Goal: Check status: Check status

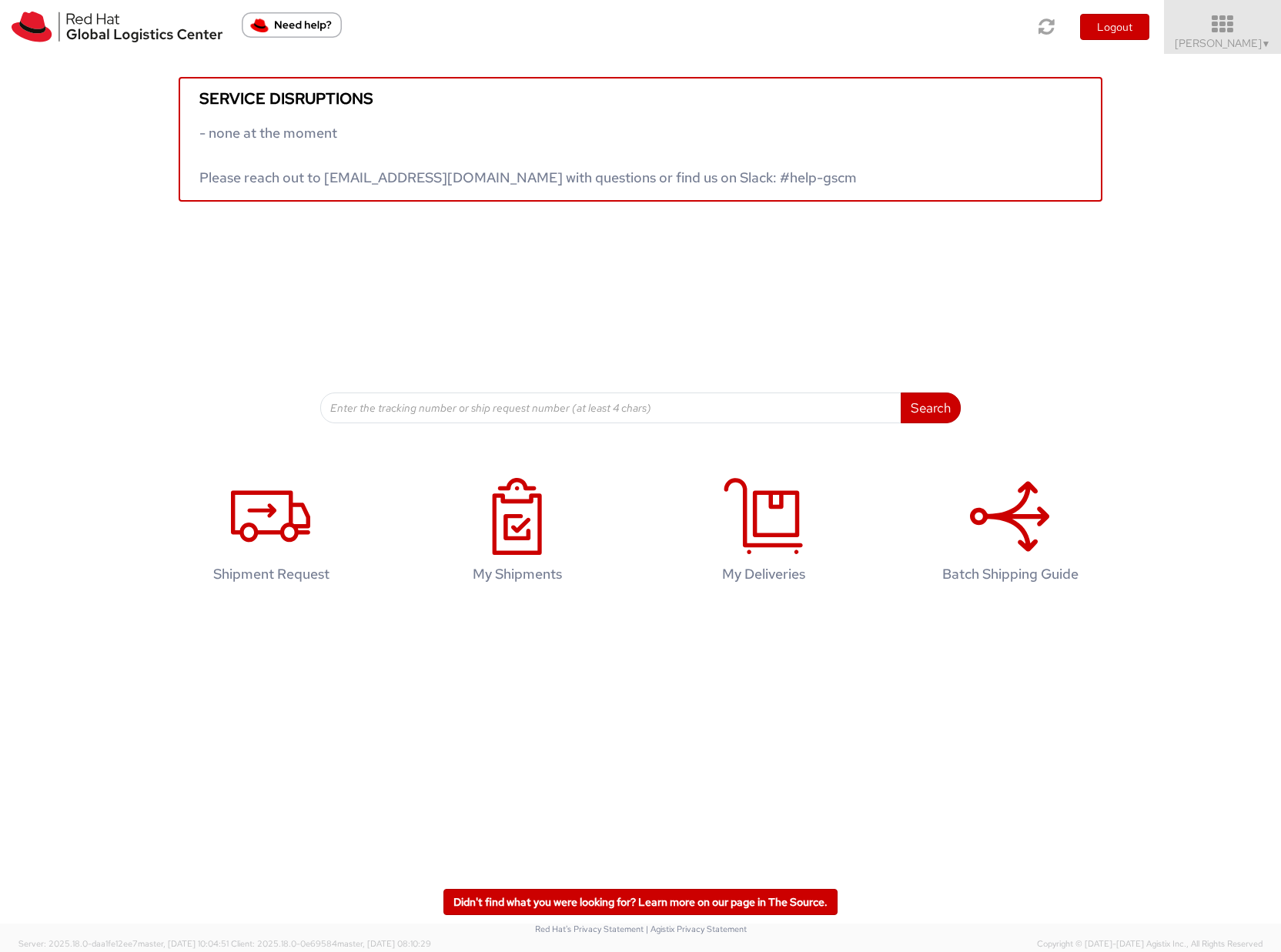
click at [1252, 39] on span "Sona Mala ▼" at bounding box center [1223, 43] width 96 height 14
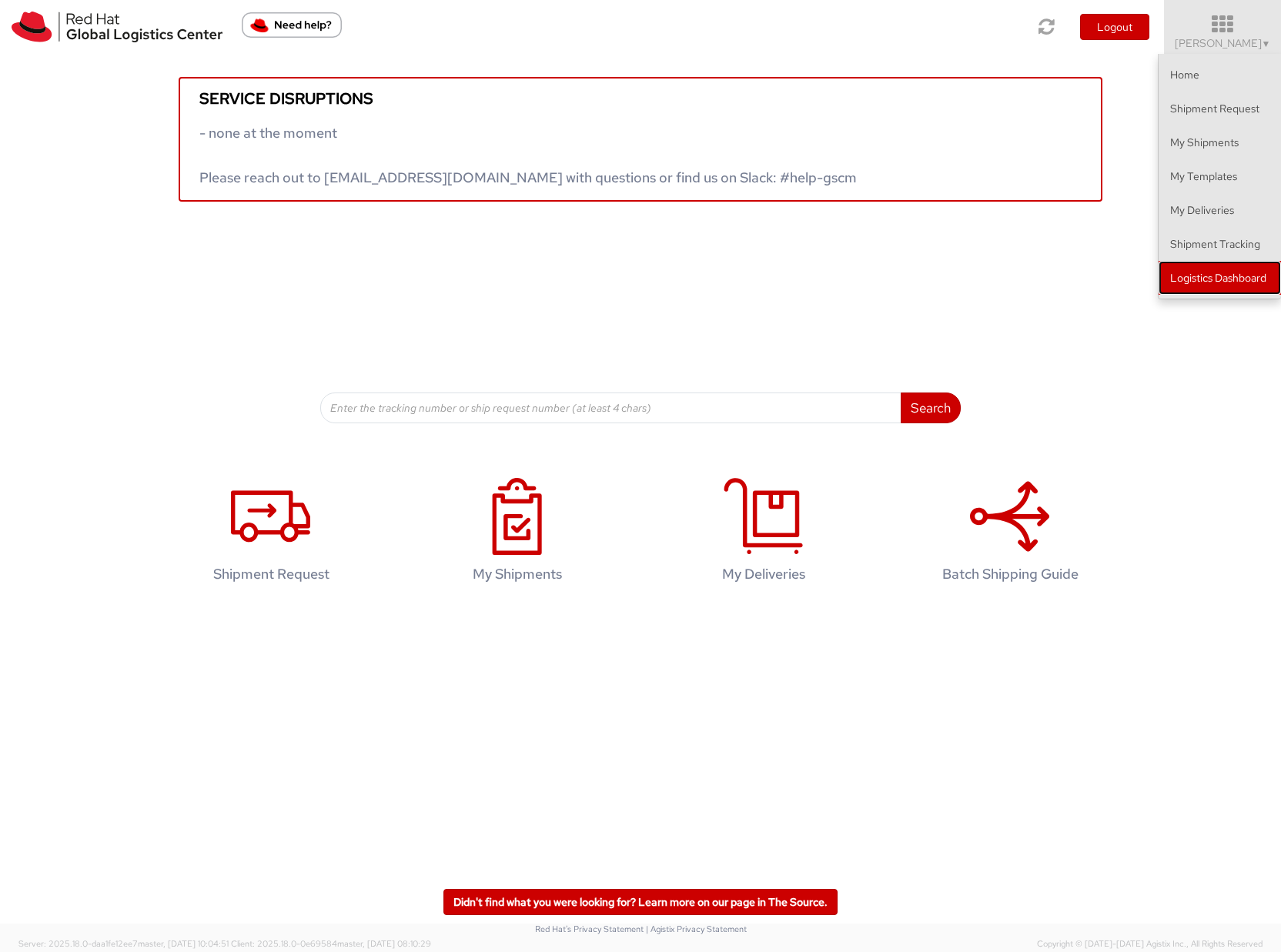
click at [1239, 278] on link "Logistics Dashboard" at bounding box center [1220, 277] width 122 height 34
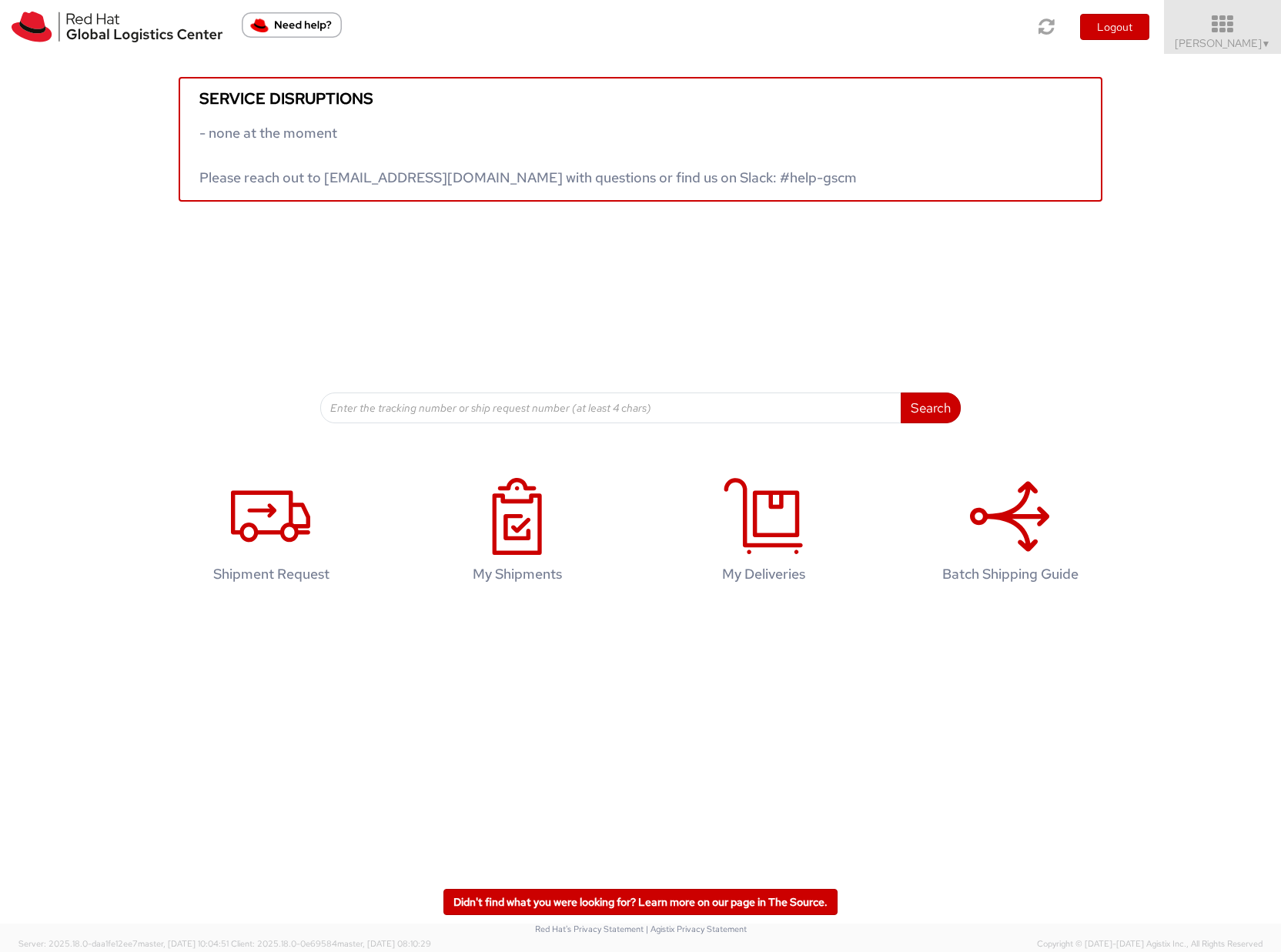
click at [1211, 47] on span "Sona Mala ▼" at bounding box center [1223, 43] width 96 height 14
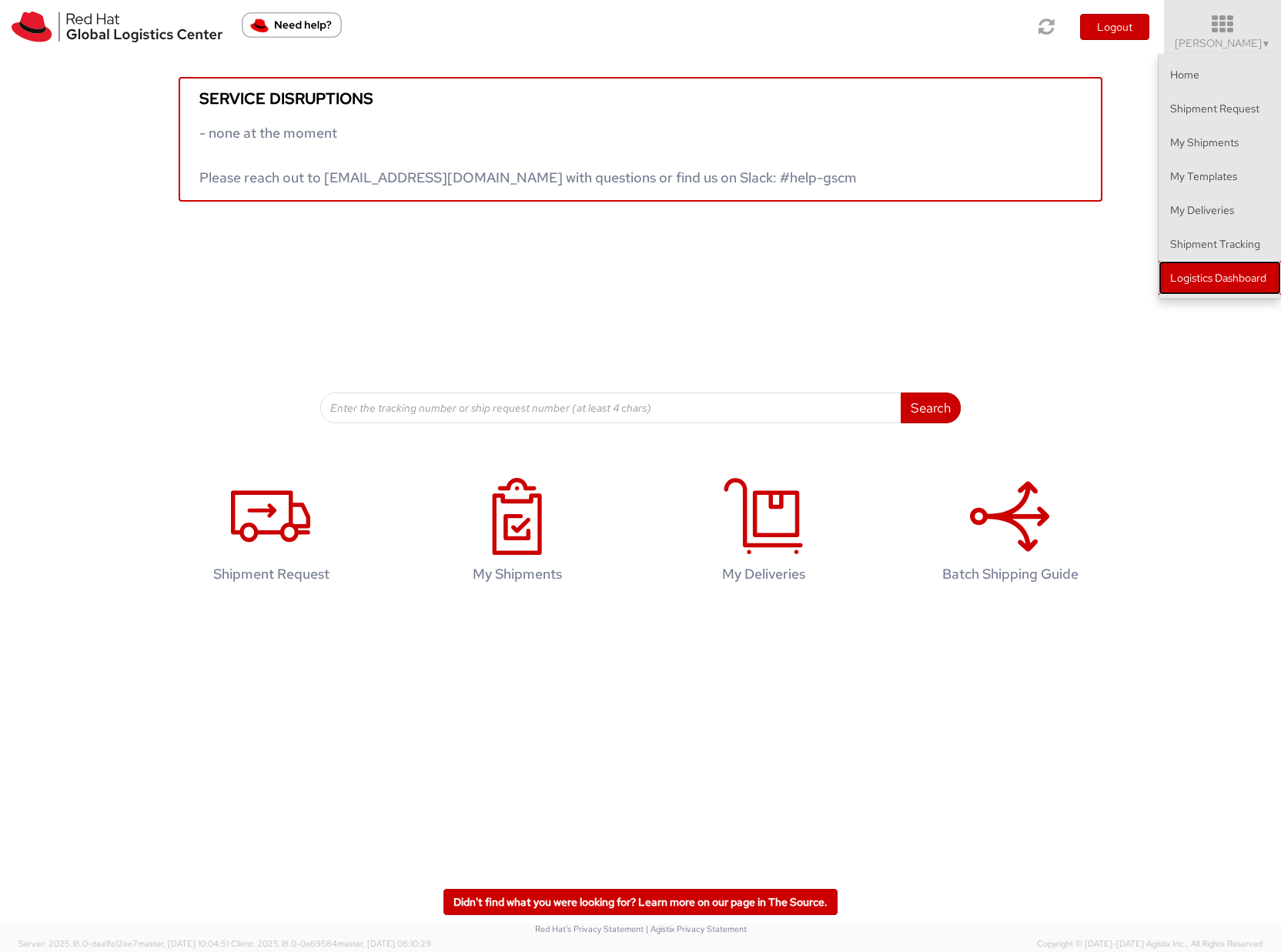
click at [1224, 282] on link "Logistics Dashboard" at bounding box center [1220, 277] width 122 height 34
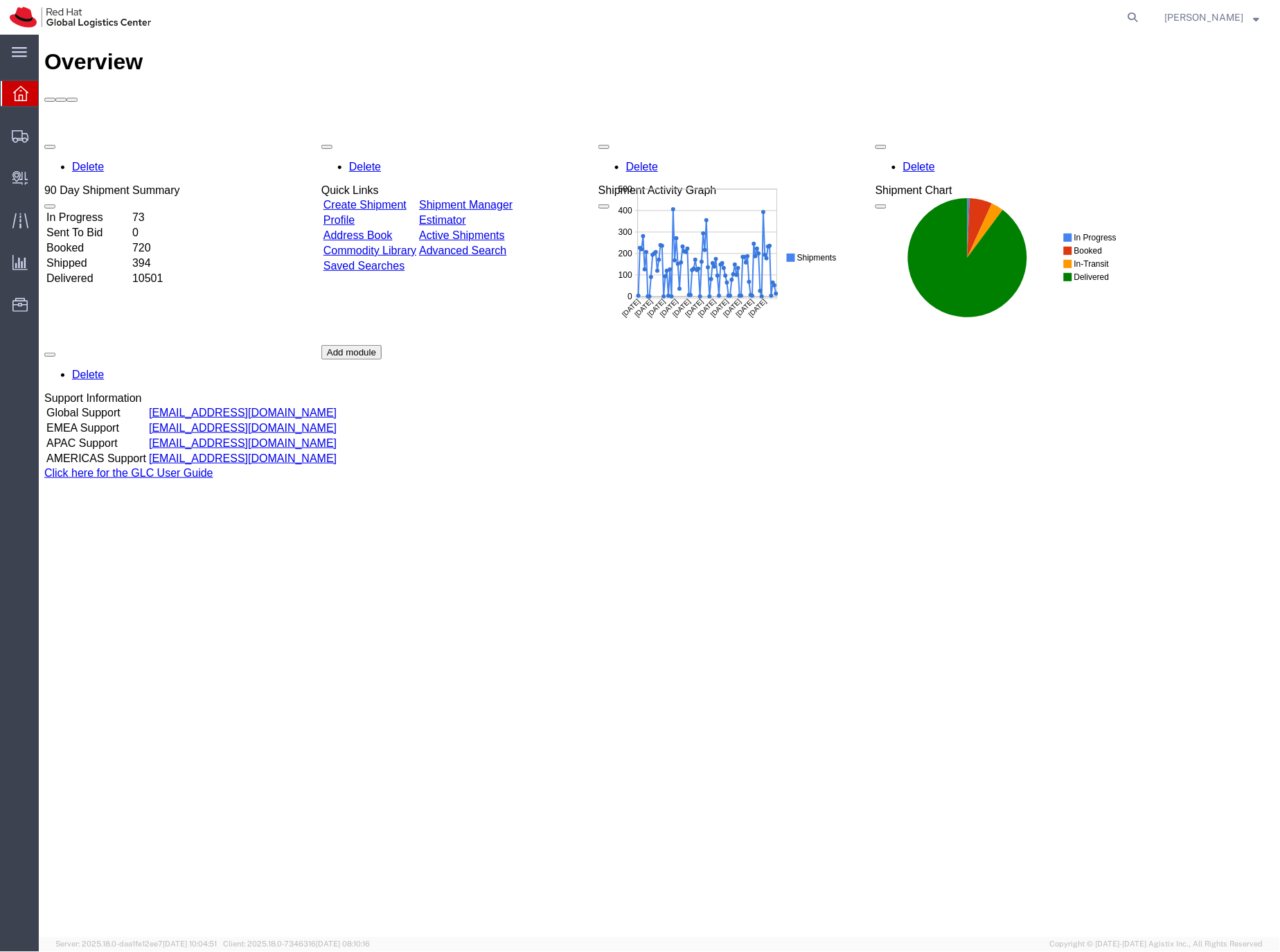
drag, startPoint x: 1160, startPoint y: 17, endPoint x: 1144, endPoint y: 20, distance: 16.3
click at [1143, 17] on icon at bounding box center [1133, 17] width 19 height 19
click at [757, 22] on input "search" at bounding box center [913, 17] width 421 height 33
paste input "56624911"
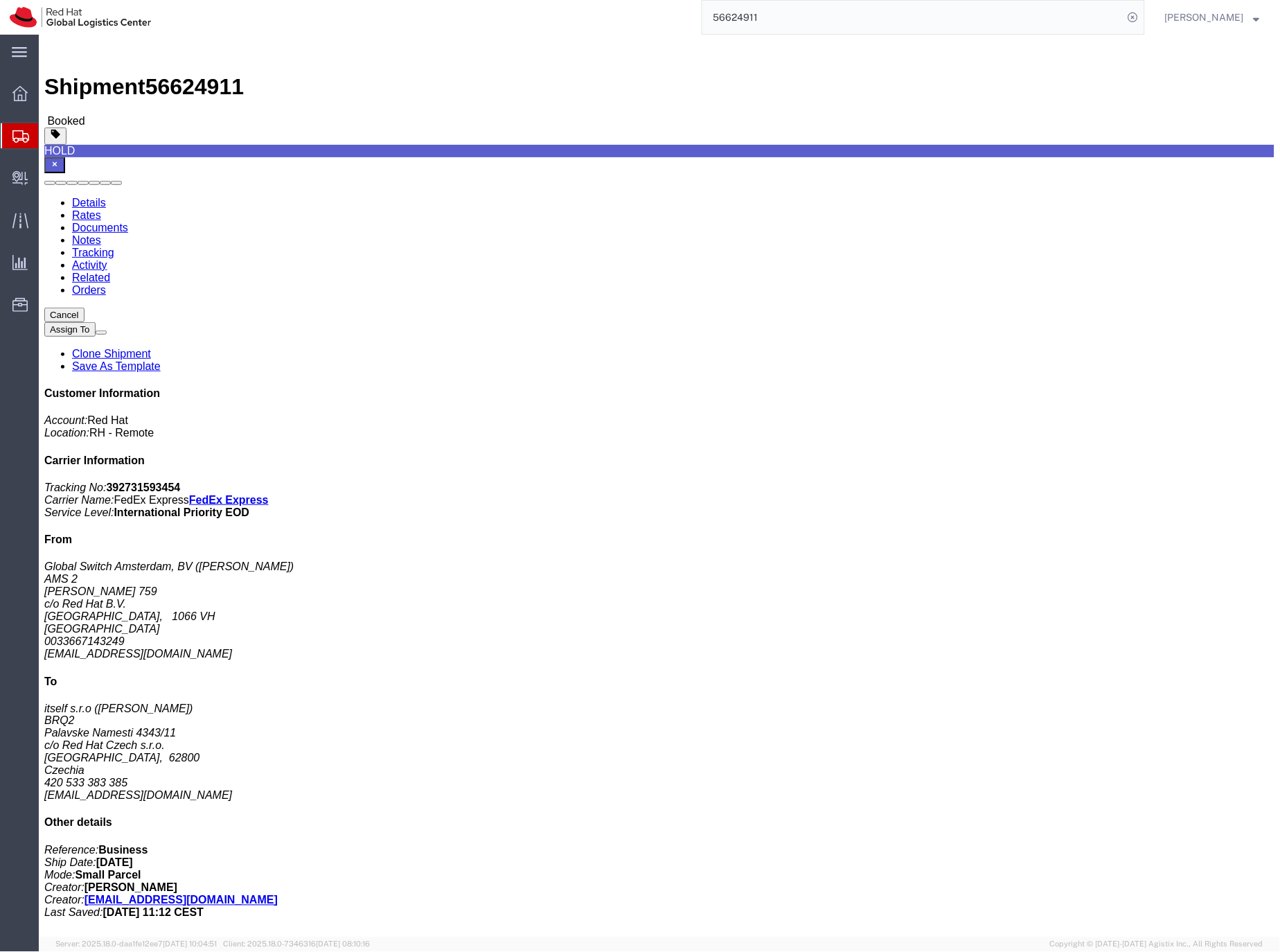
click b "392731593454"
copy b "392731593454"
click at [771, 17] on input "56624911" at bounding box center [913, 17] width 421 height 33
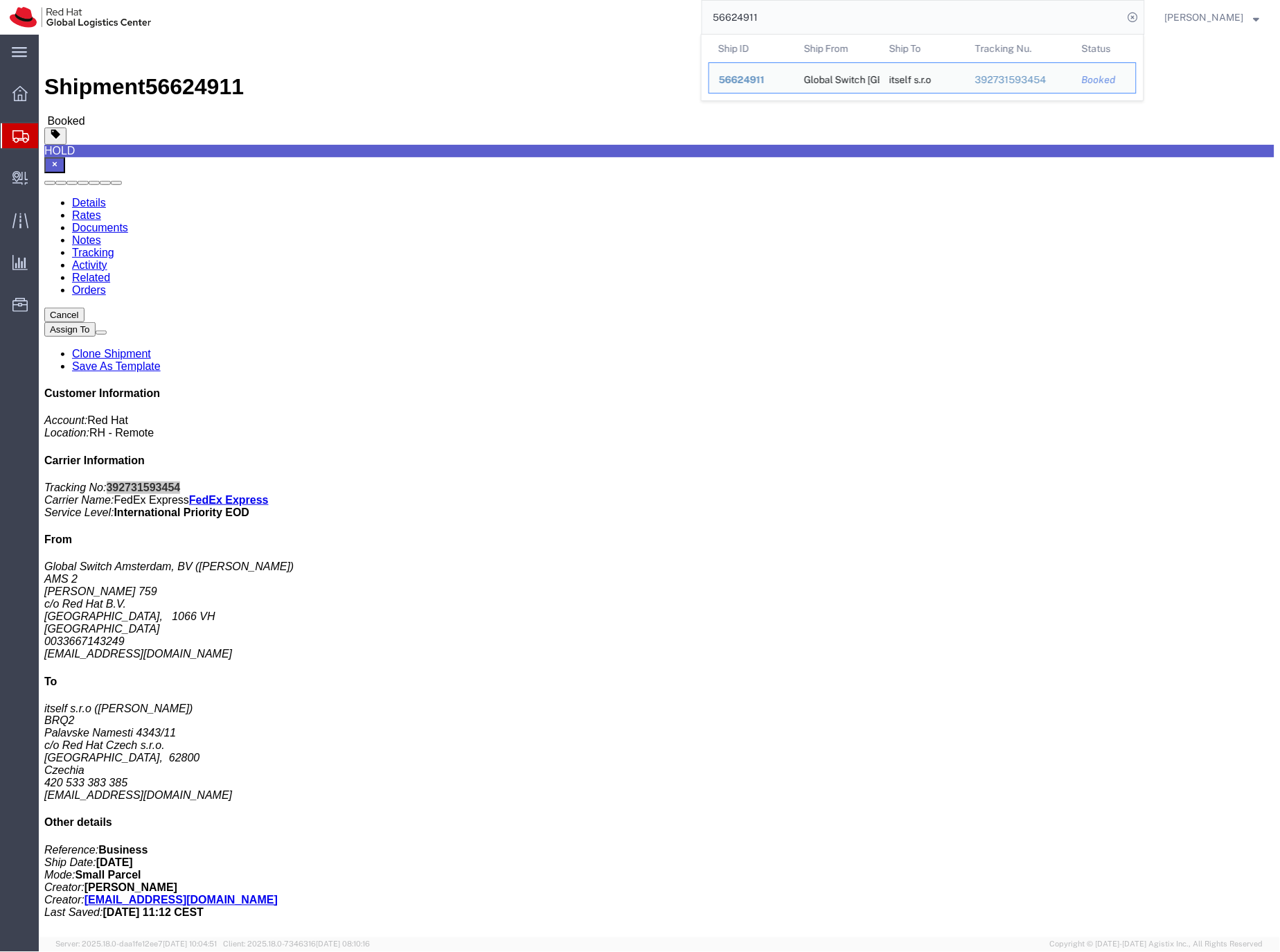
click at [771, 17] on input "56624911" at bounding box center [913, 17] width 421 height 33
paste input "82438"
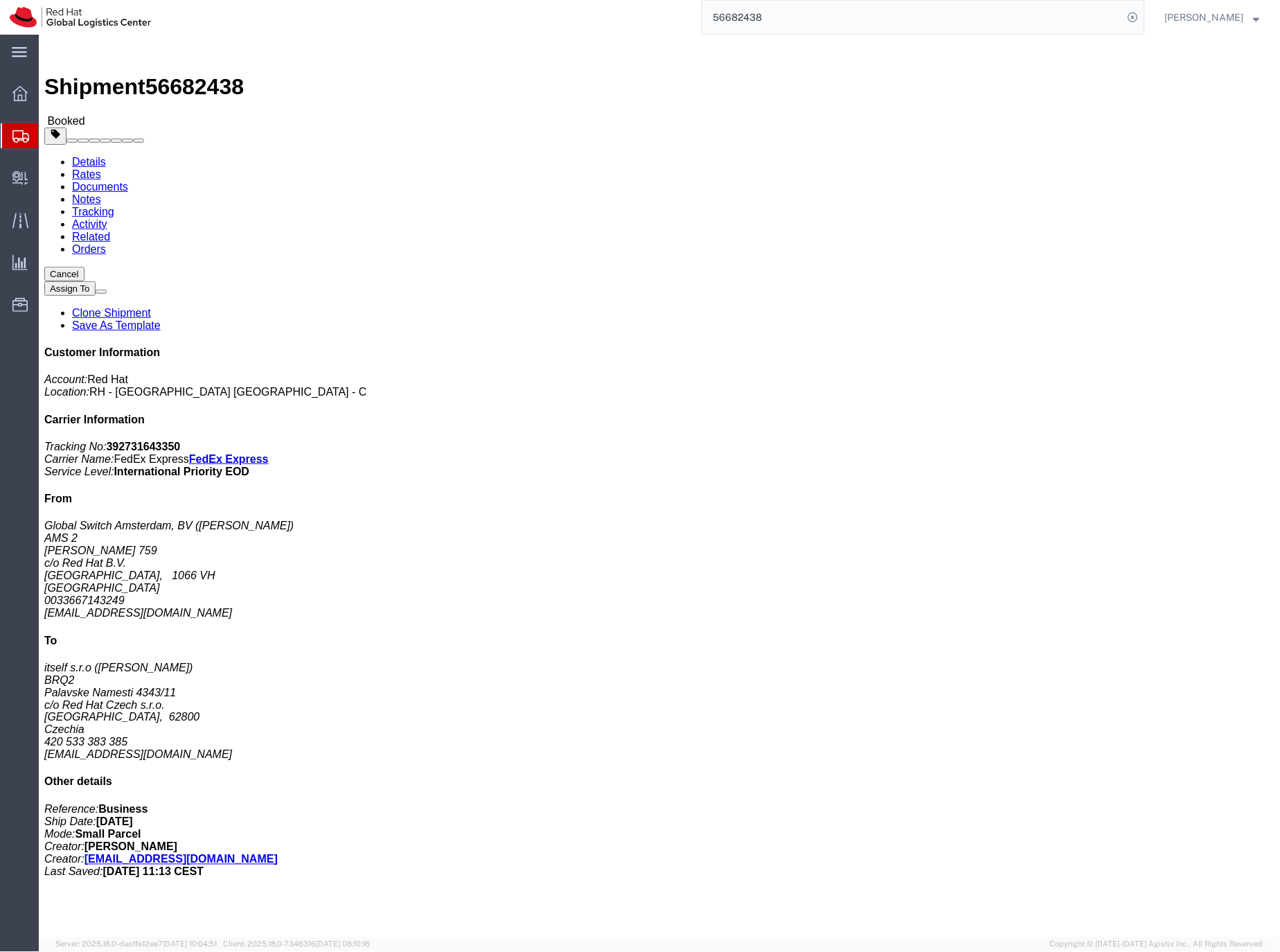
click b "392731643350"
copy b "392731643350"
click at [778, 16] on input "56682438" at bounding box center [913, 17] width 421 height 33
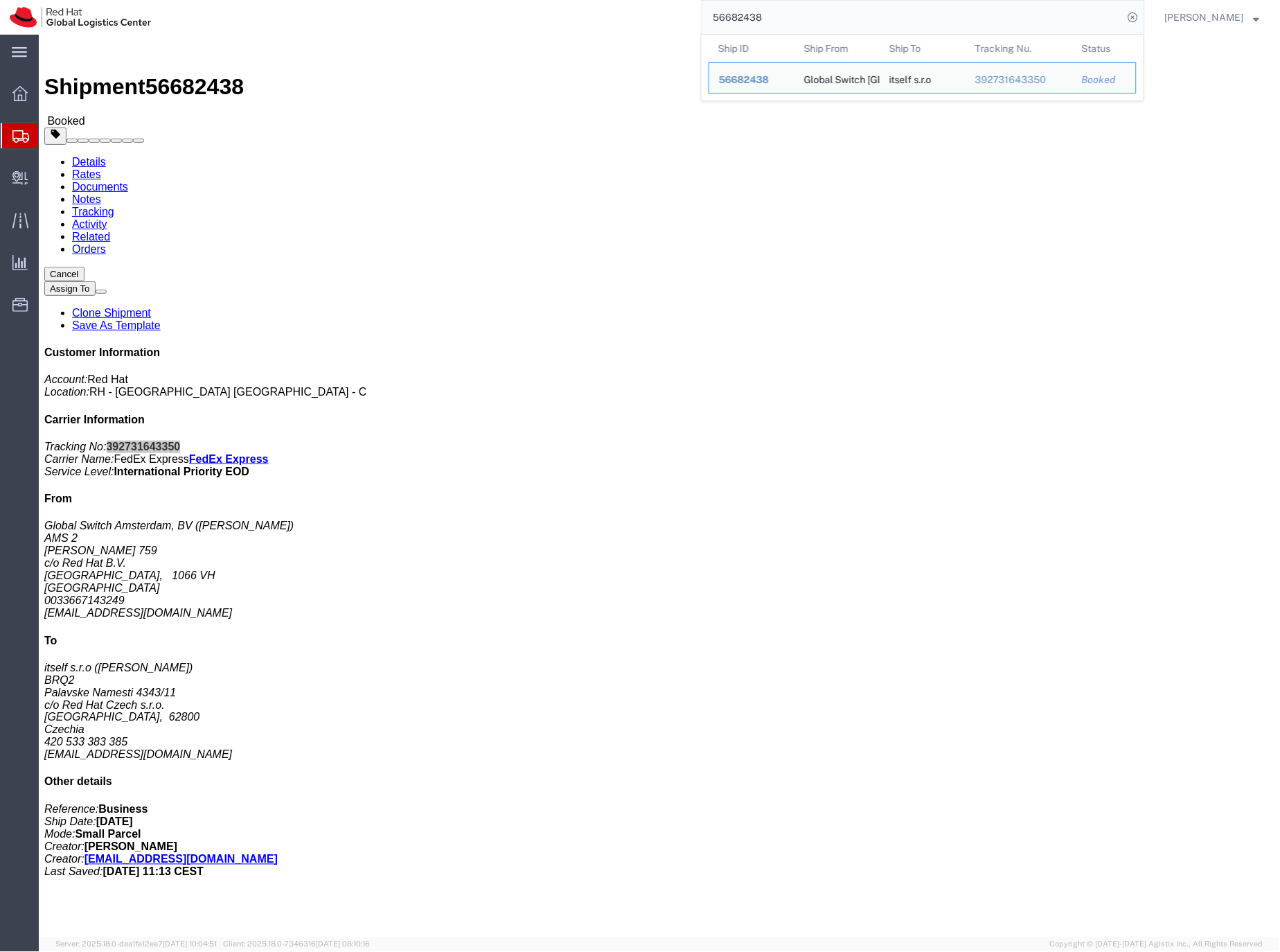
paste input "76"
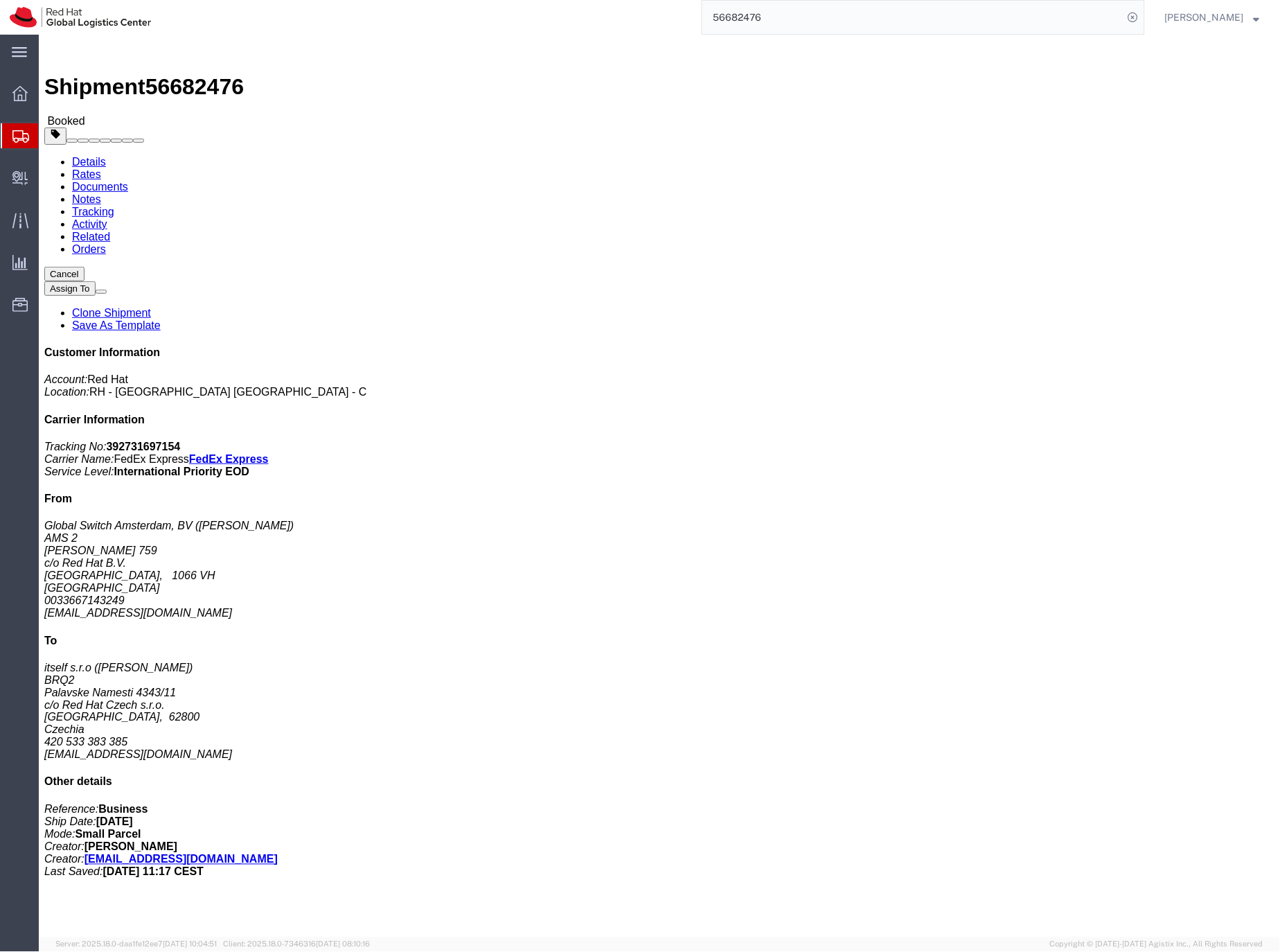
click p "Tracking No: 392731697154 Carrier Name: FedEx Express FedEx Express Service Lev…"
copy b "392731697154"
click at [753, 24] on input "56682476" at bounding box center [913, 17] width 421 height 33
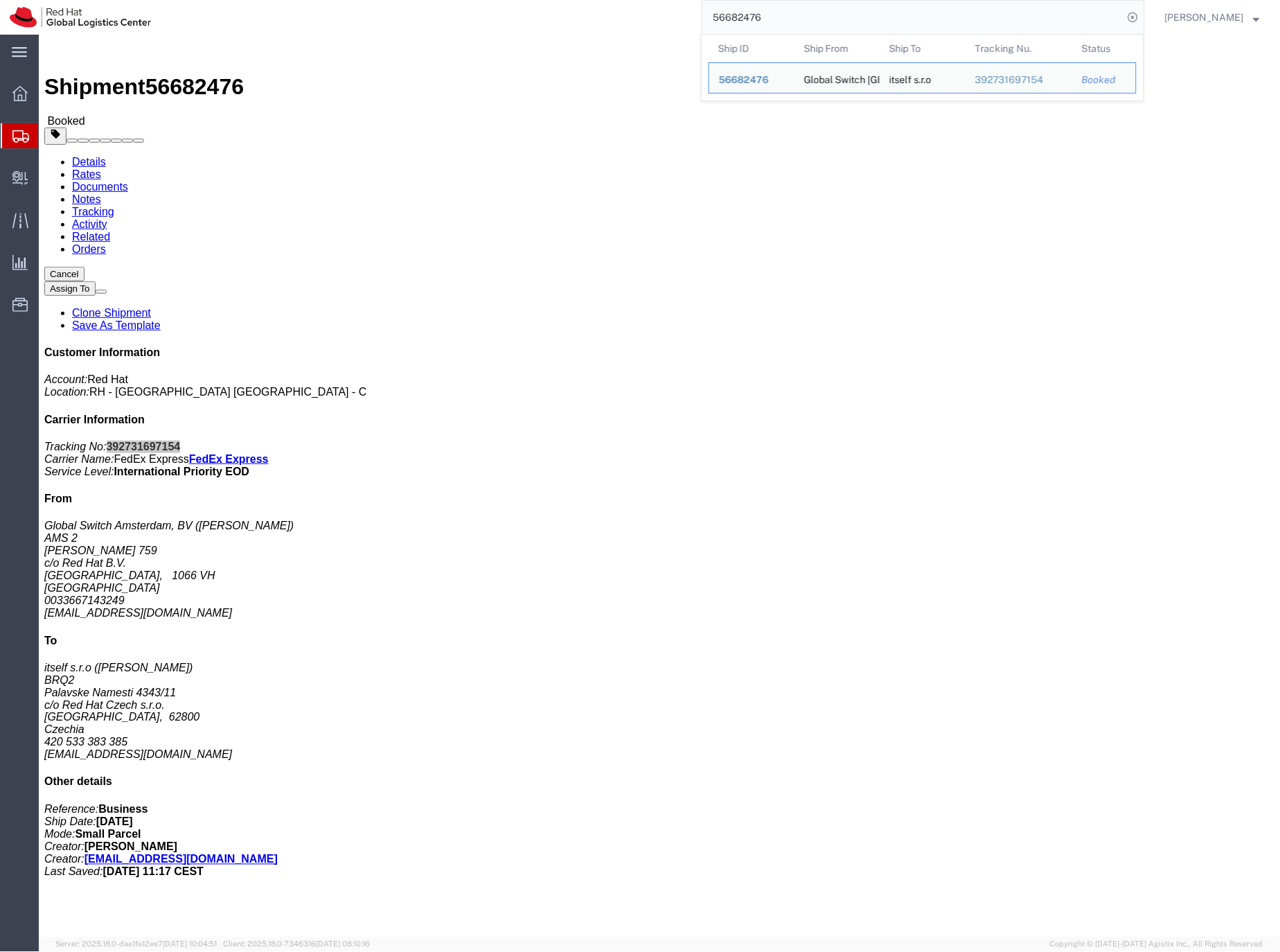
paste input "508"
type input "56682508"
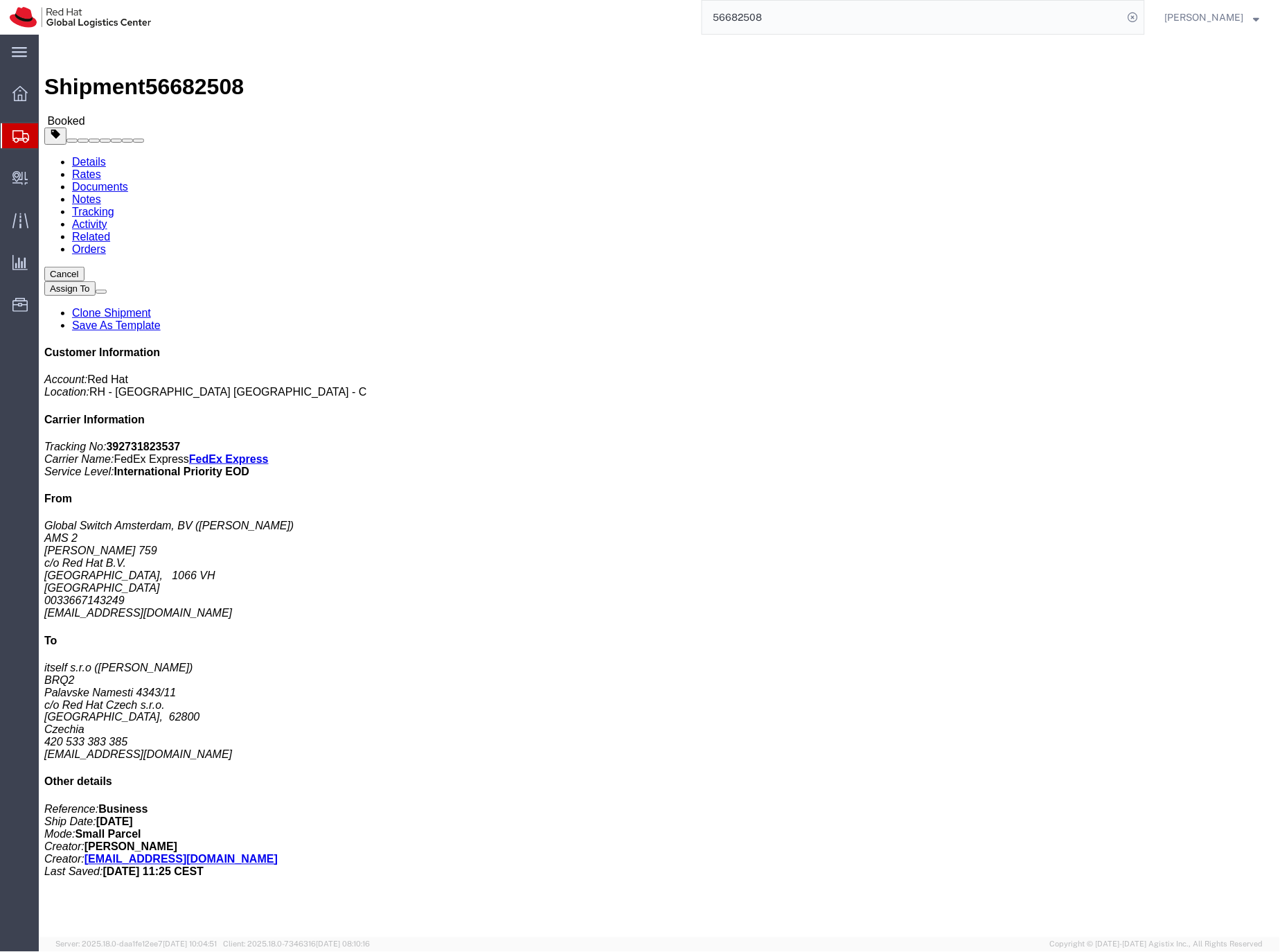
click b "392731823537"
copy b "392731823537"
